Goal: Obtain resource: Obtain resource

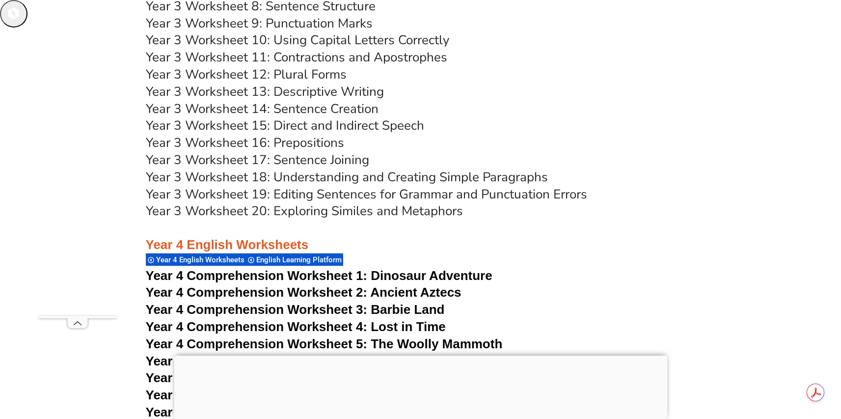
scroll to position [3802, 0]
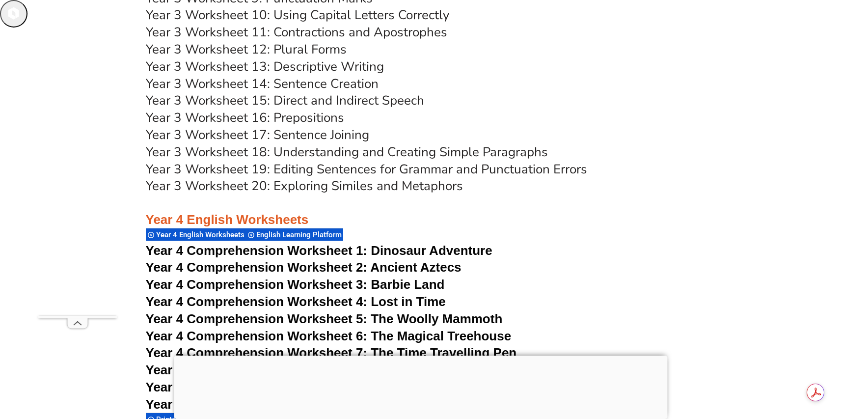
click at [430, 300] on span "Year 4 Comprehension Worksheet 4: Lost in Time" at bounding box center [296, 301] width 300 height 15
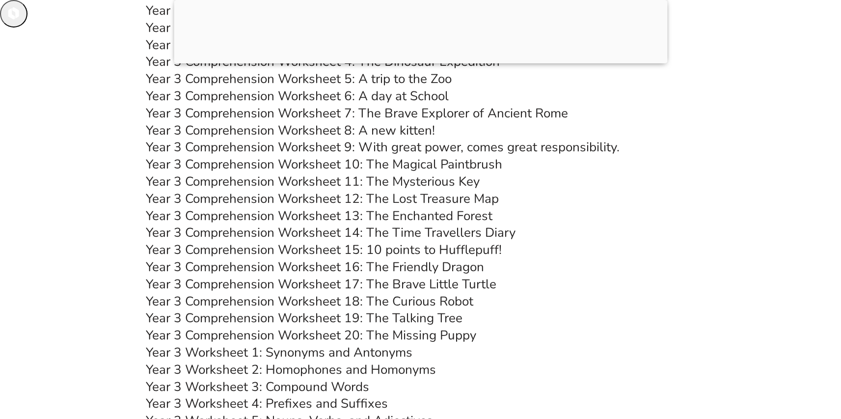
scroll to position [3299, 0]
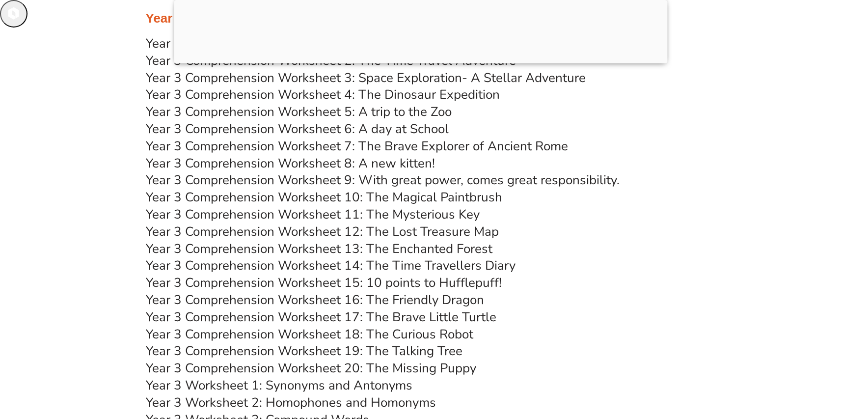
click at [410, 127] on link "Year 3 Comprehension Worksheet 6: A day at School" at bounding box center [297, 128] width 303 height 17
